Goal: Unclear

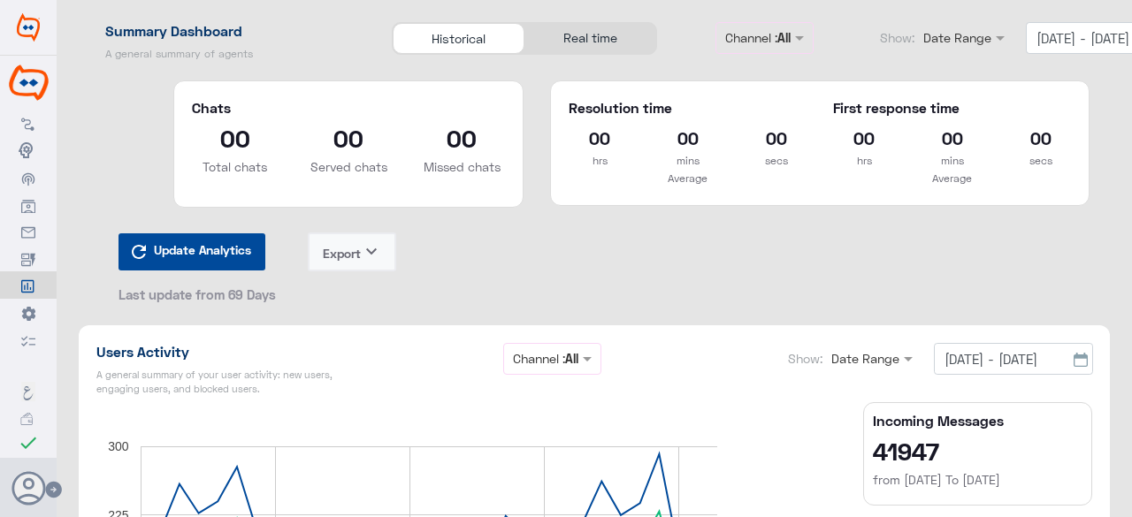
scroll to position [2191, 0]
